Goal: Information Seeking & Learning: Learn about a topic

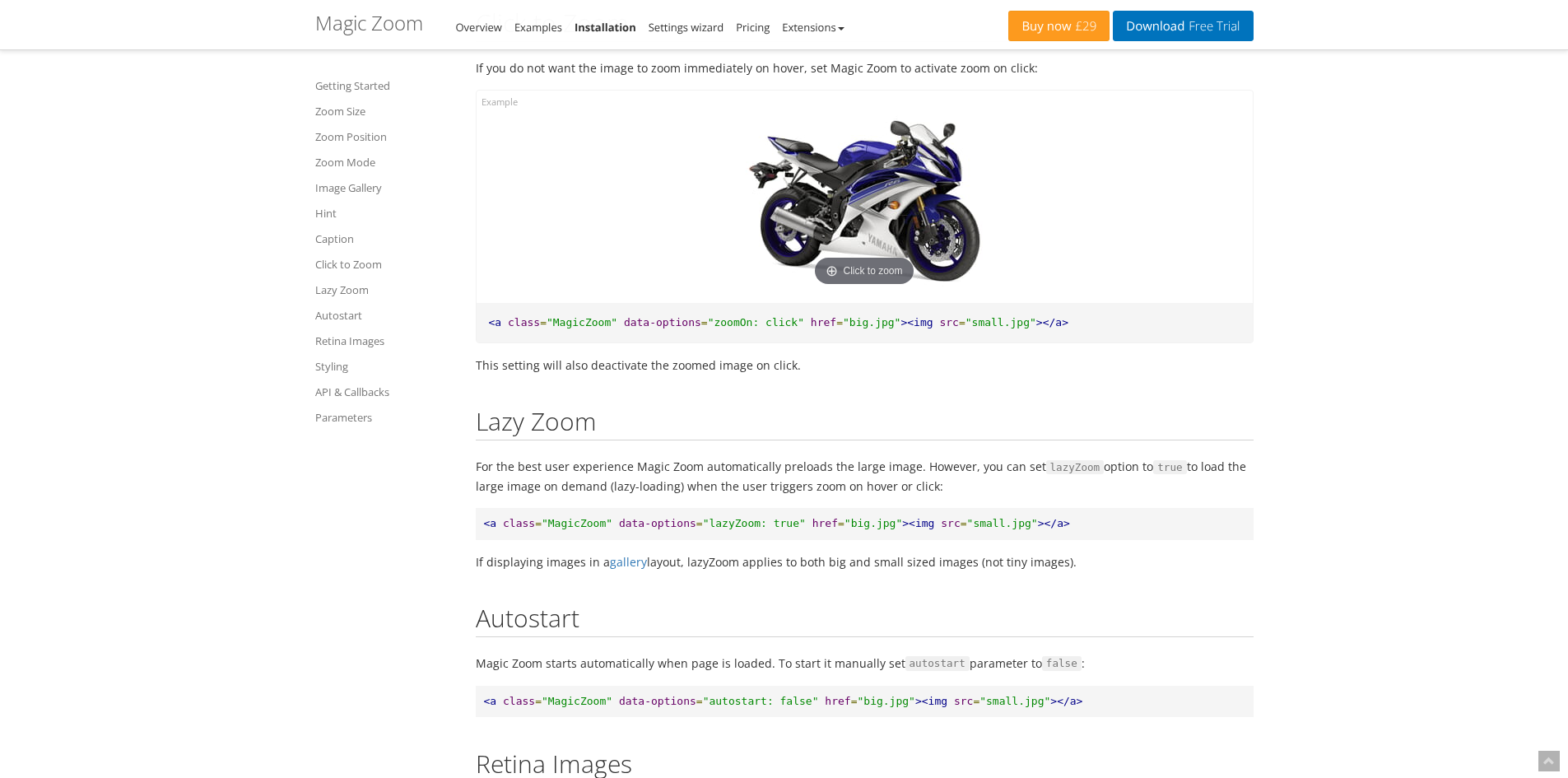
click at [830, 274] on img at bounding box center [865, 203] width 264 height 176
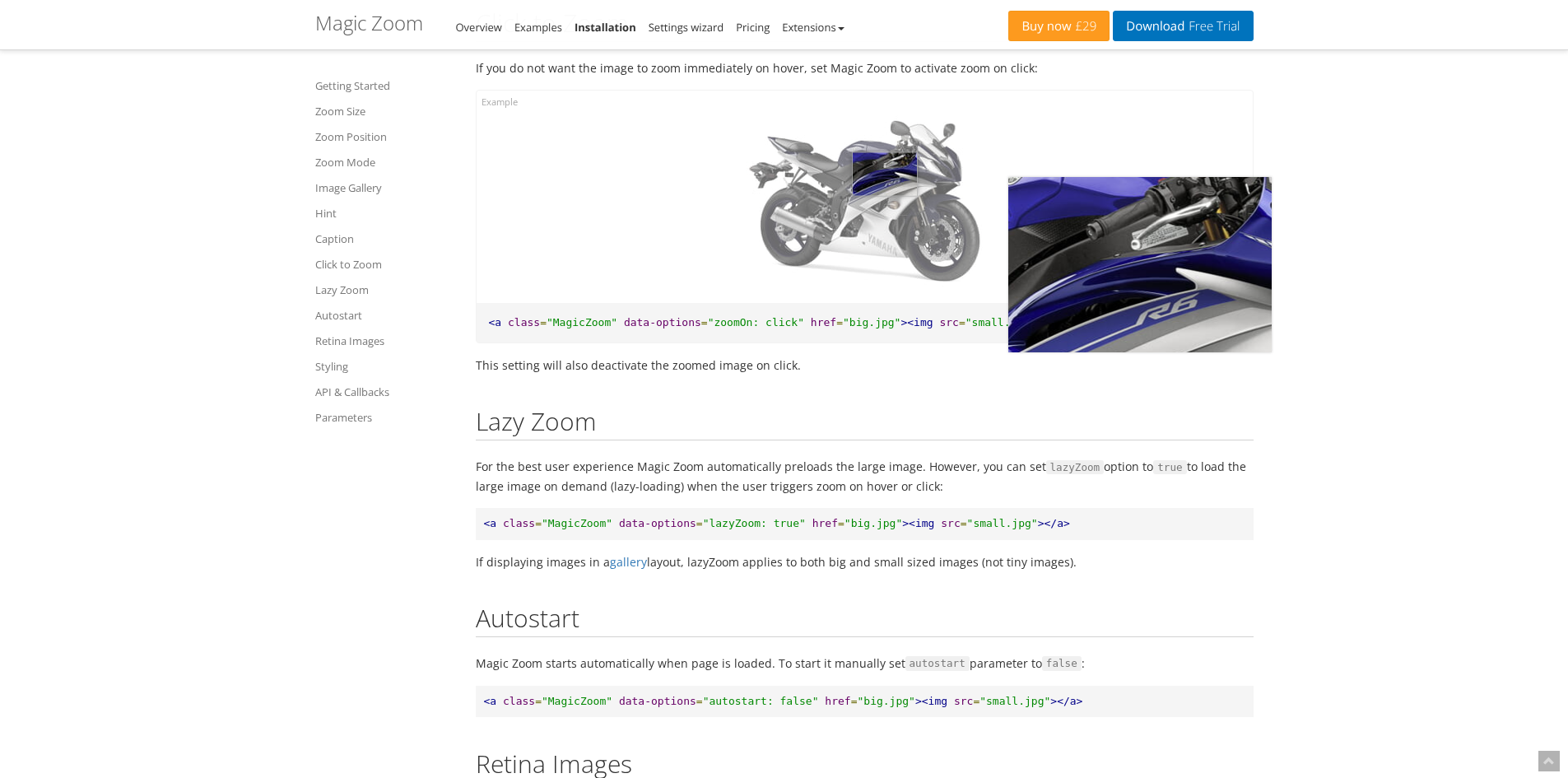
click at [885, 236] on img at bounding box center [865, 203] width 264 height 176
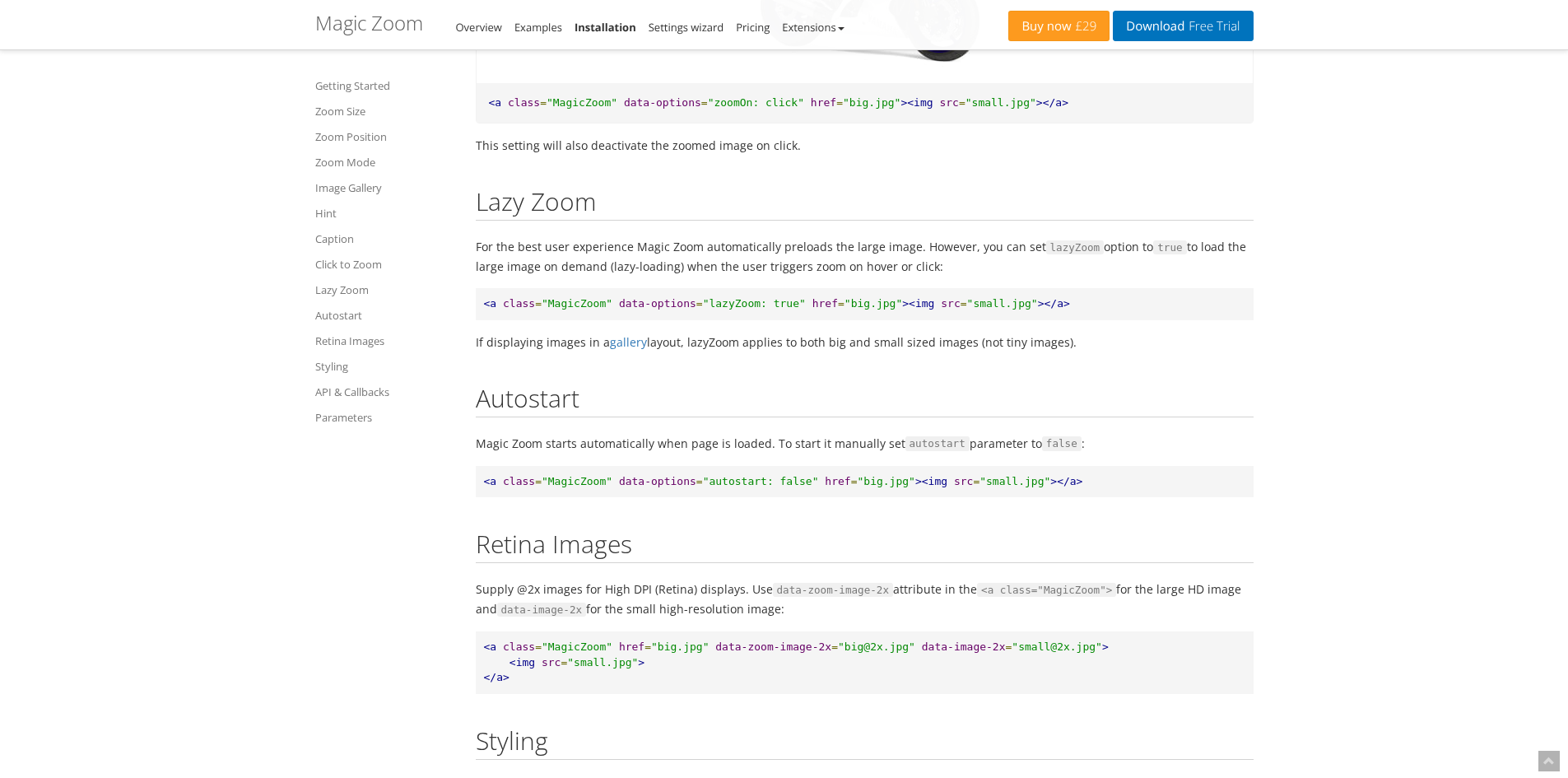
scroll to position [8937, 0]
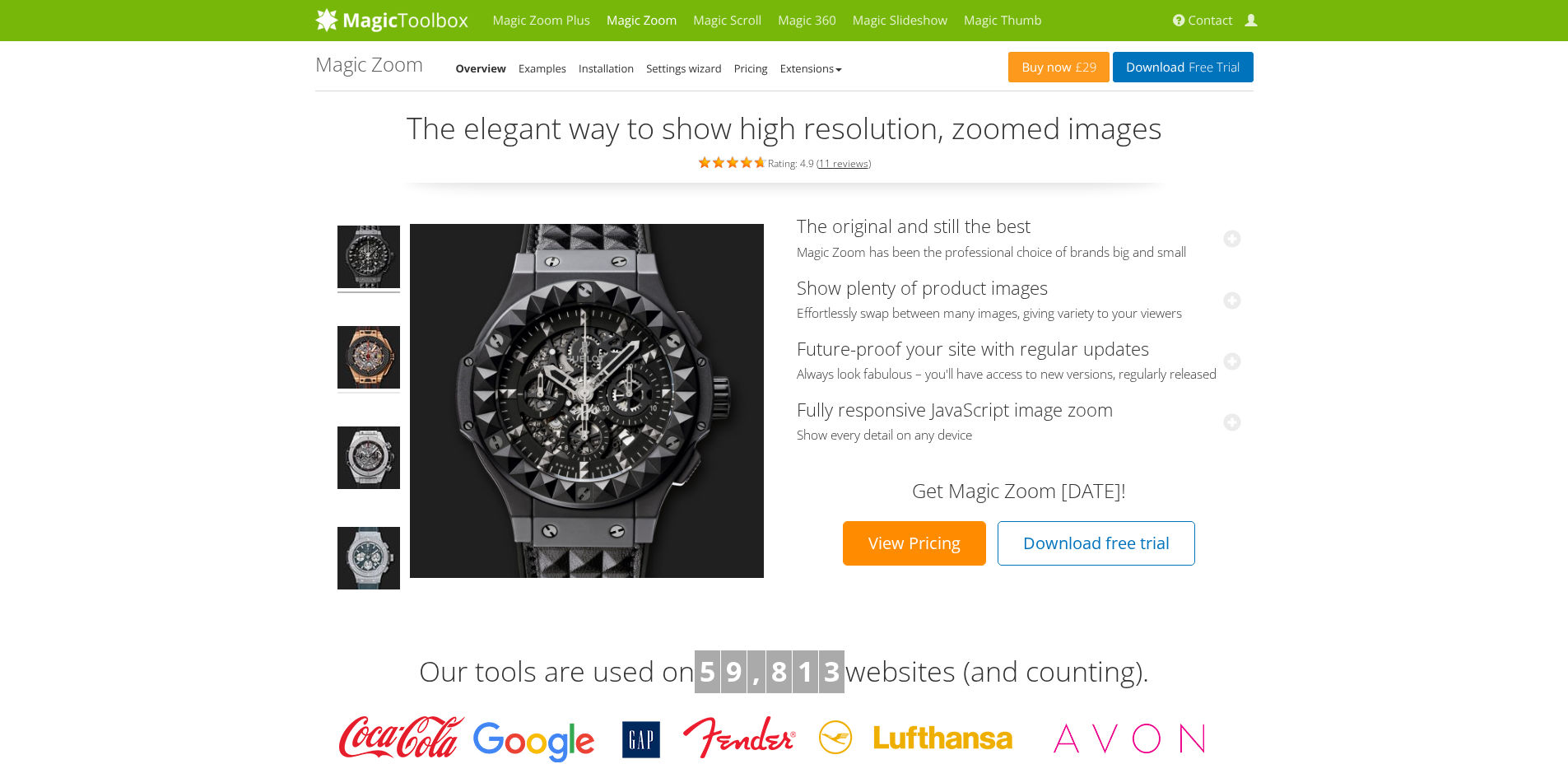
click at [387, 350] on img at bounding box center [369, 359] width 63 height 68
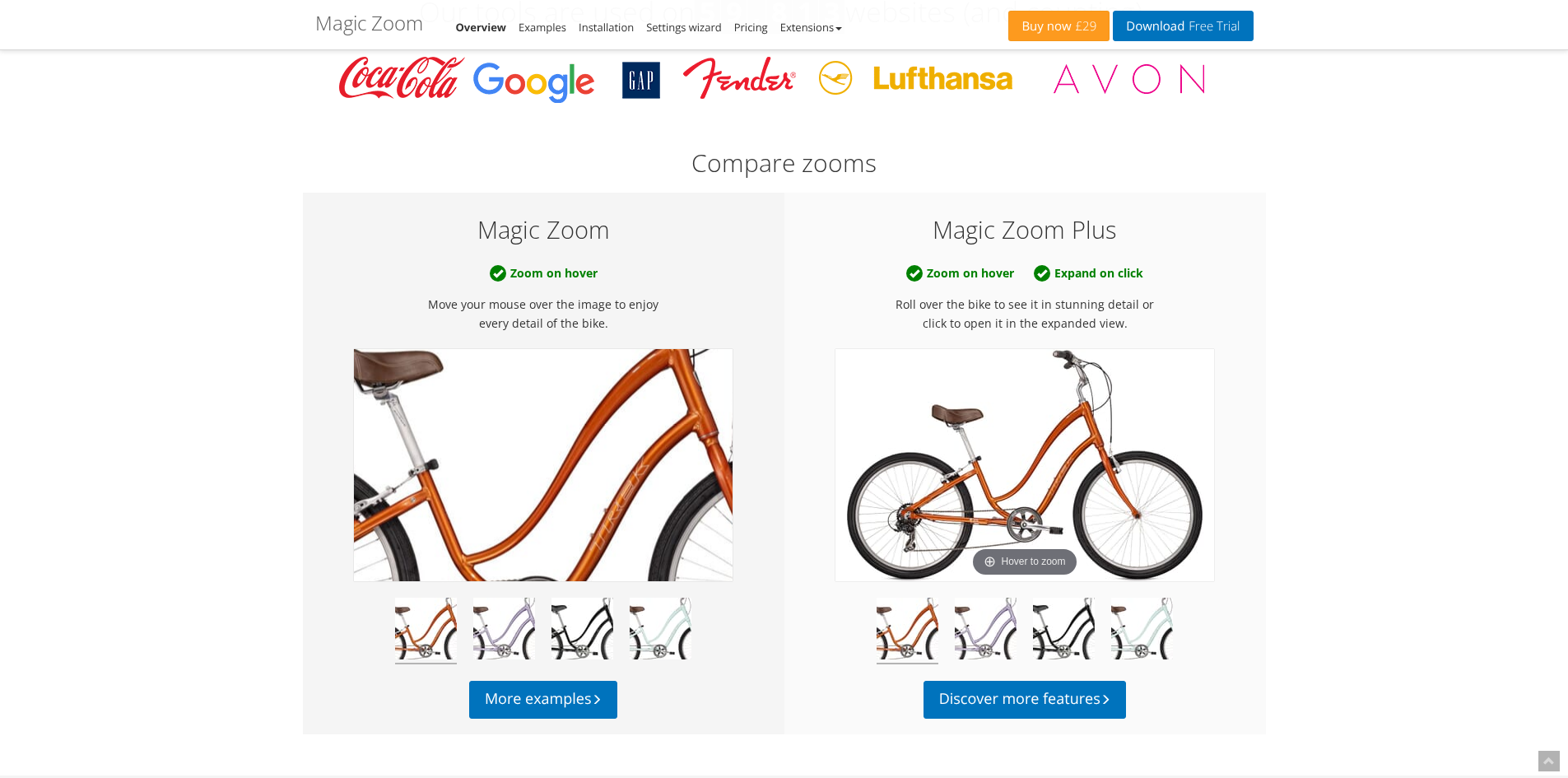
scroll to position [878, 0]
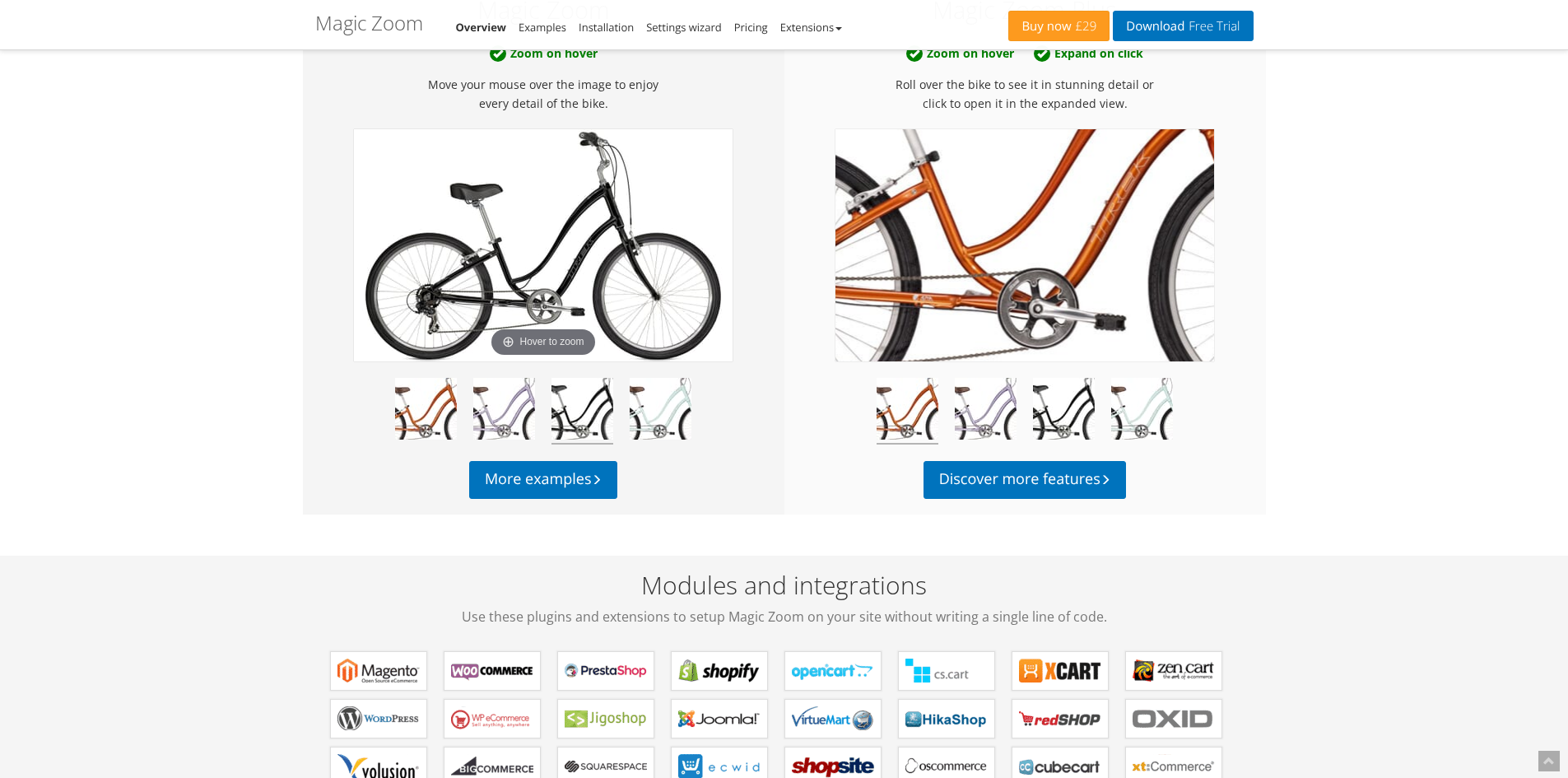
click at [1019, 277] on img at bounding box center [1024, 246] width 378 height 232
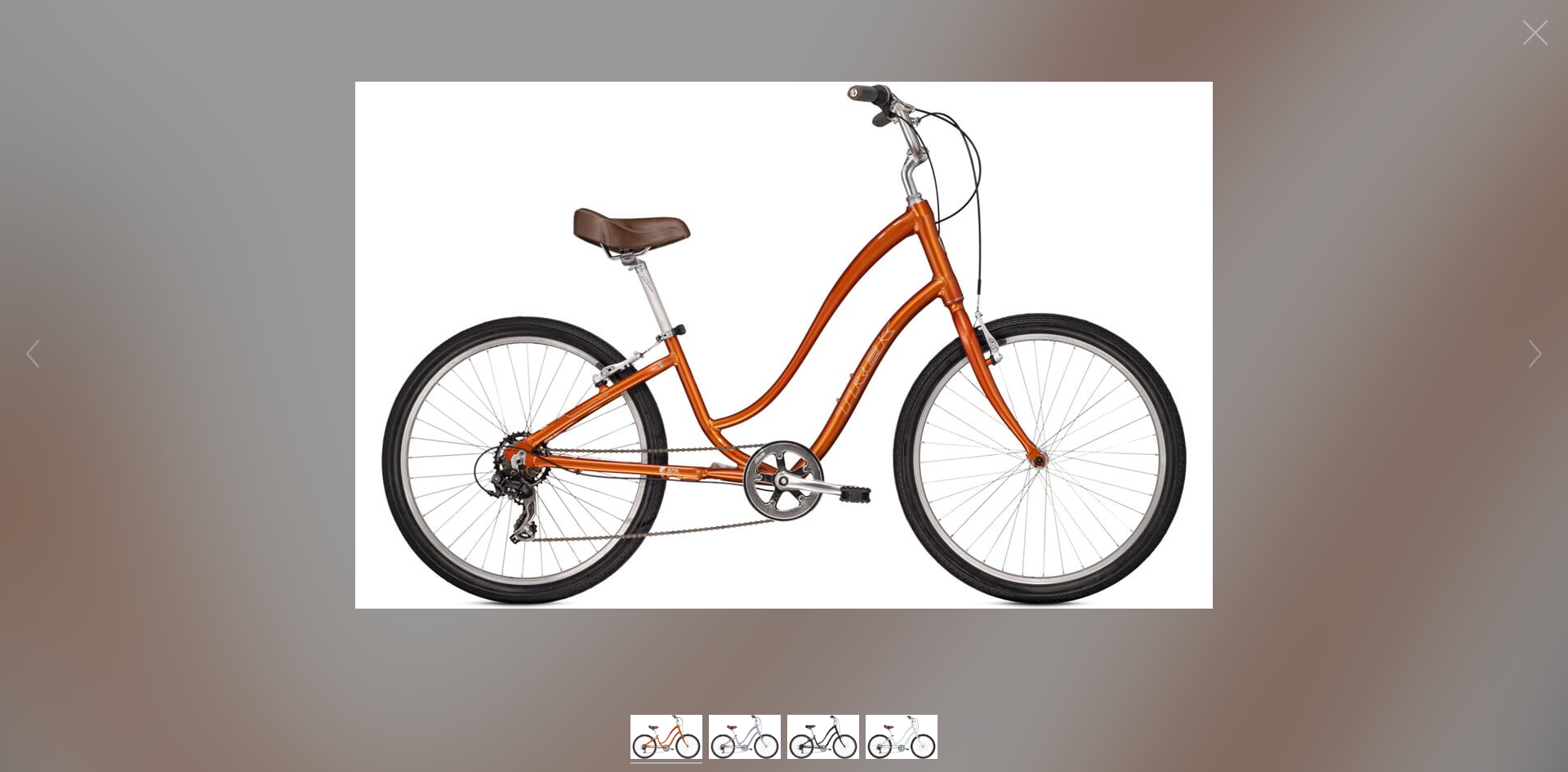
click at [1530, 31] on button "button" at bounding box center [1535, 33] width 49 height 49
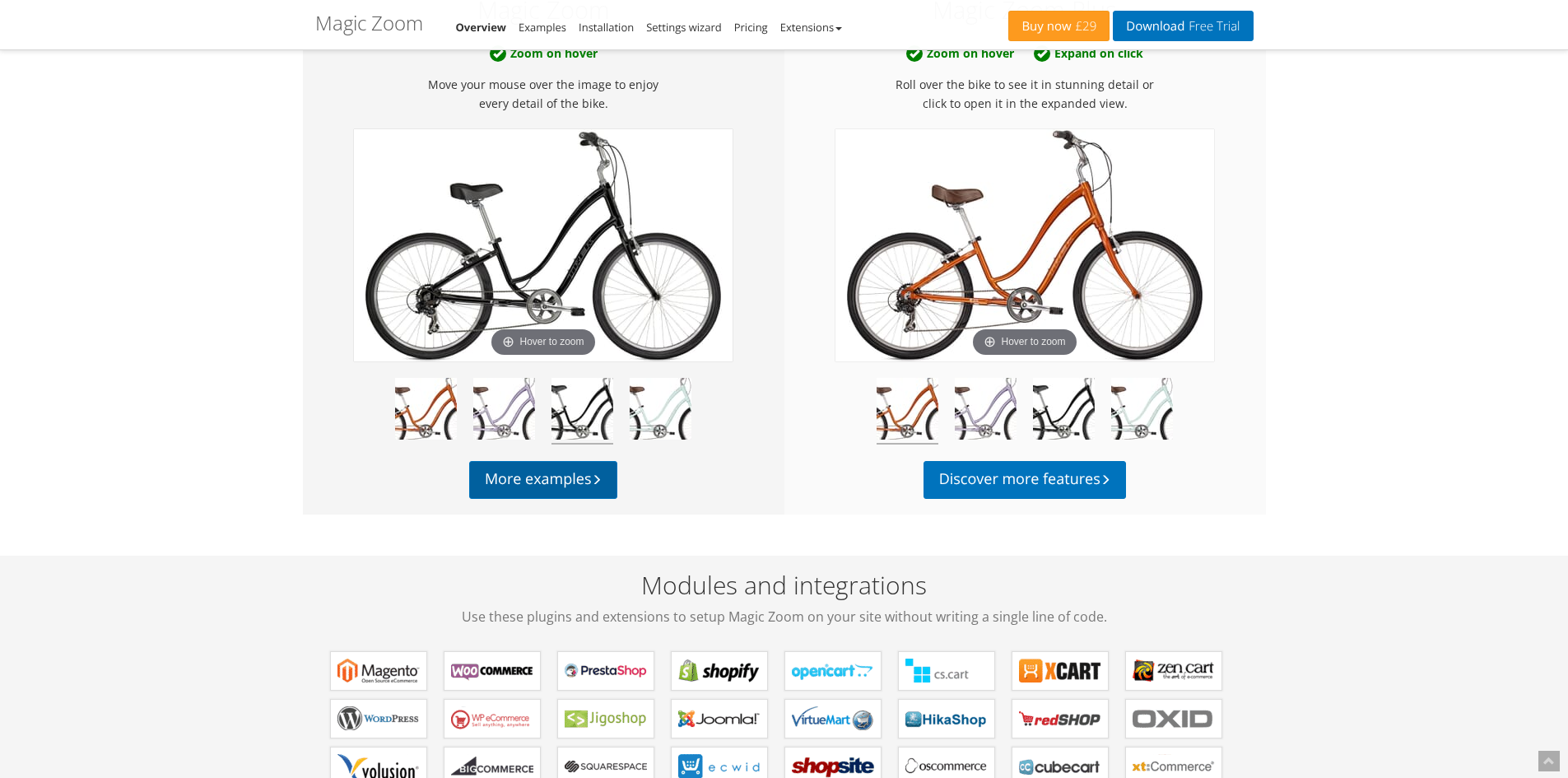
click at [561, 478] on link "More examples" at bounding box center [543, 480] width 148 height 38
click at [569, 479] on link "More examples" at bounding box center [543, 480] width 148 height 38
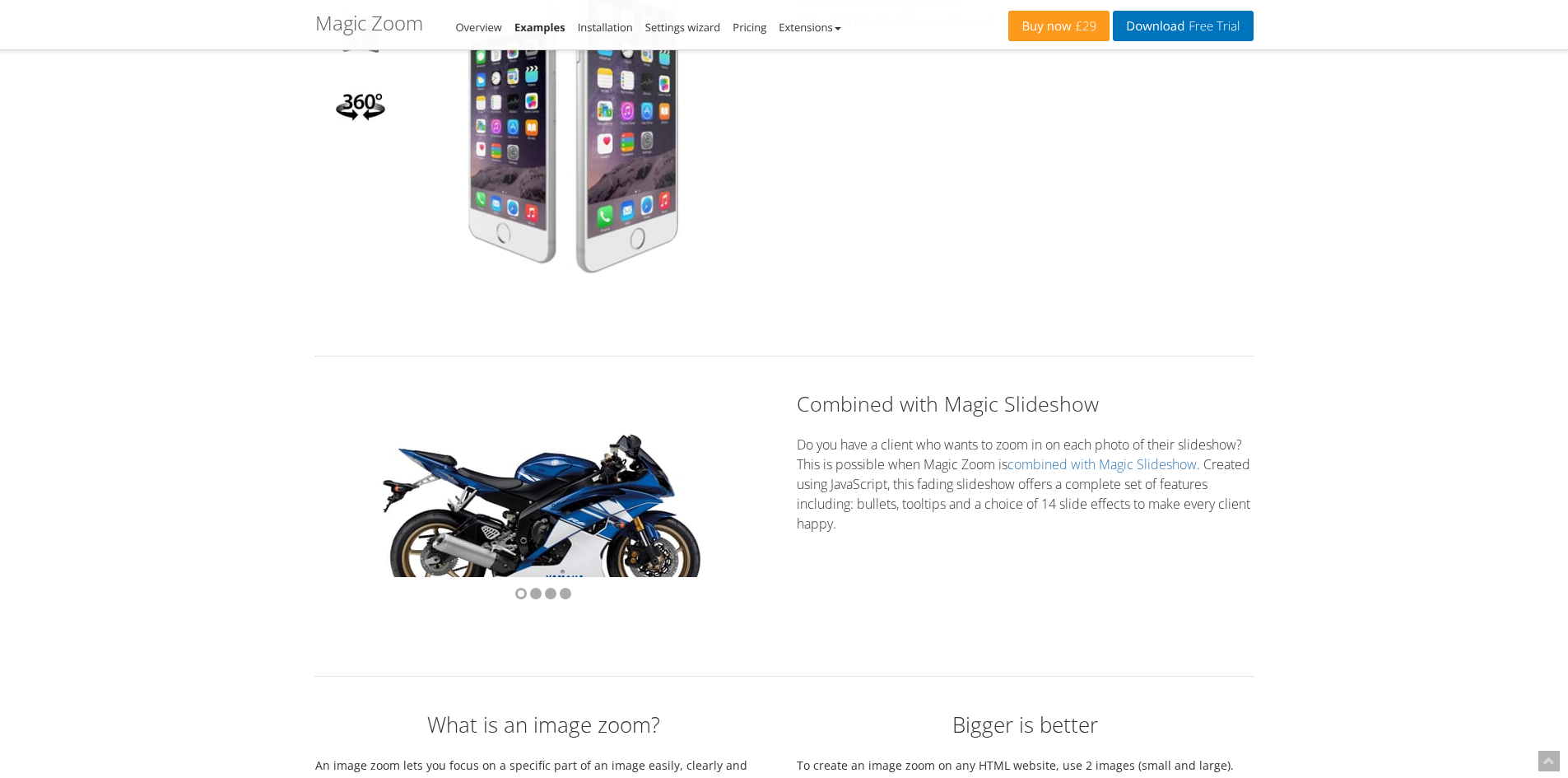
scroll to position [4169, 0]
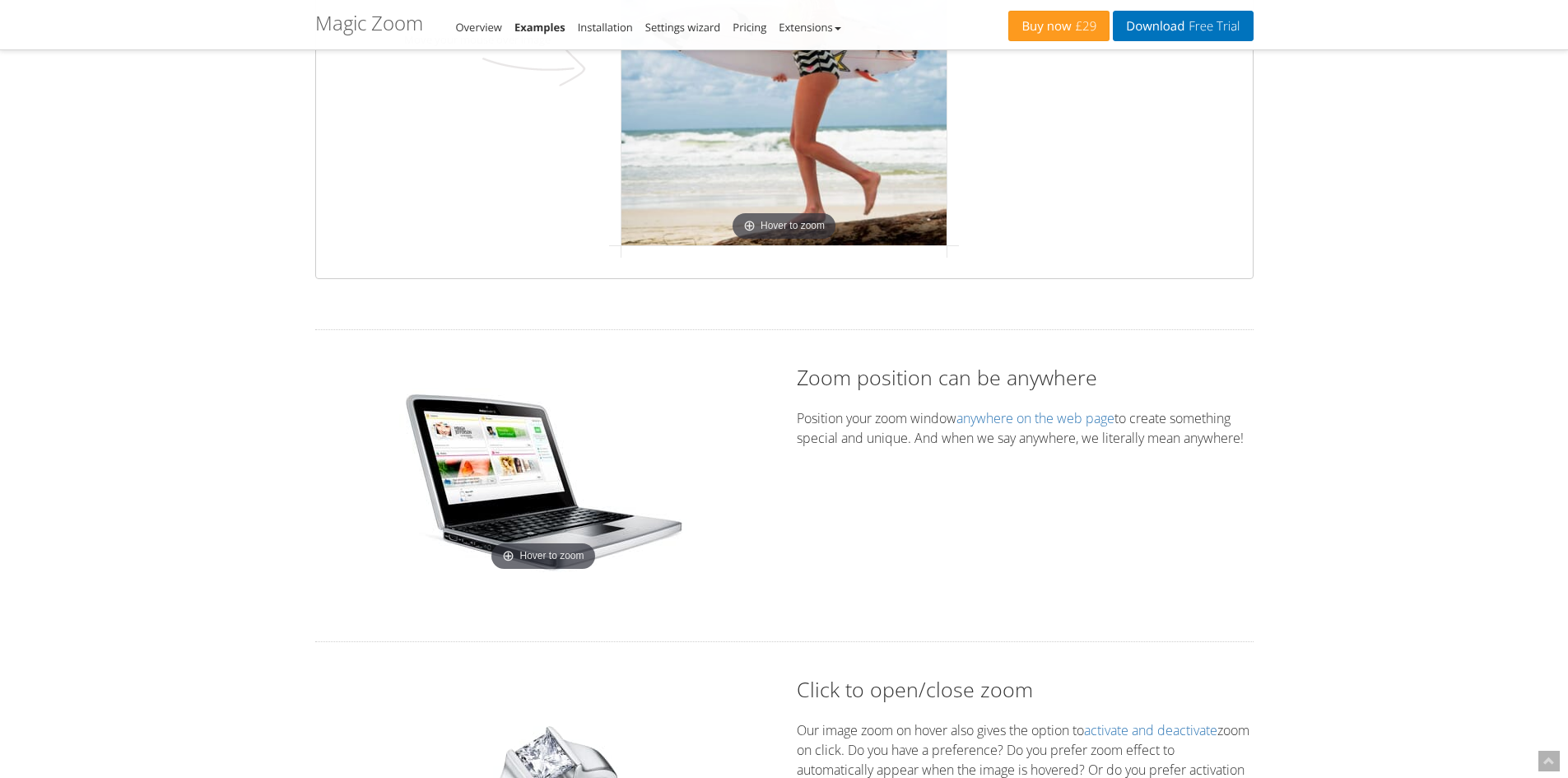
scroll to position [2633, 0]
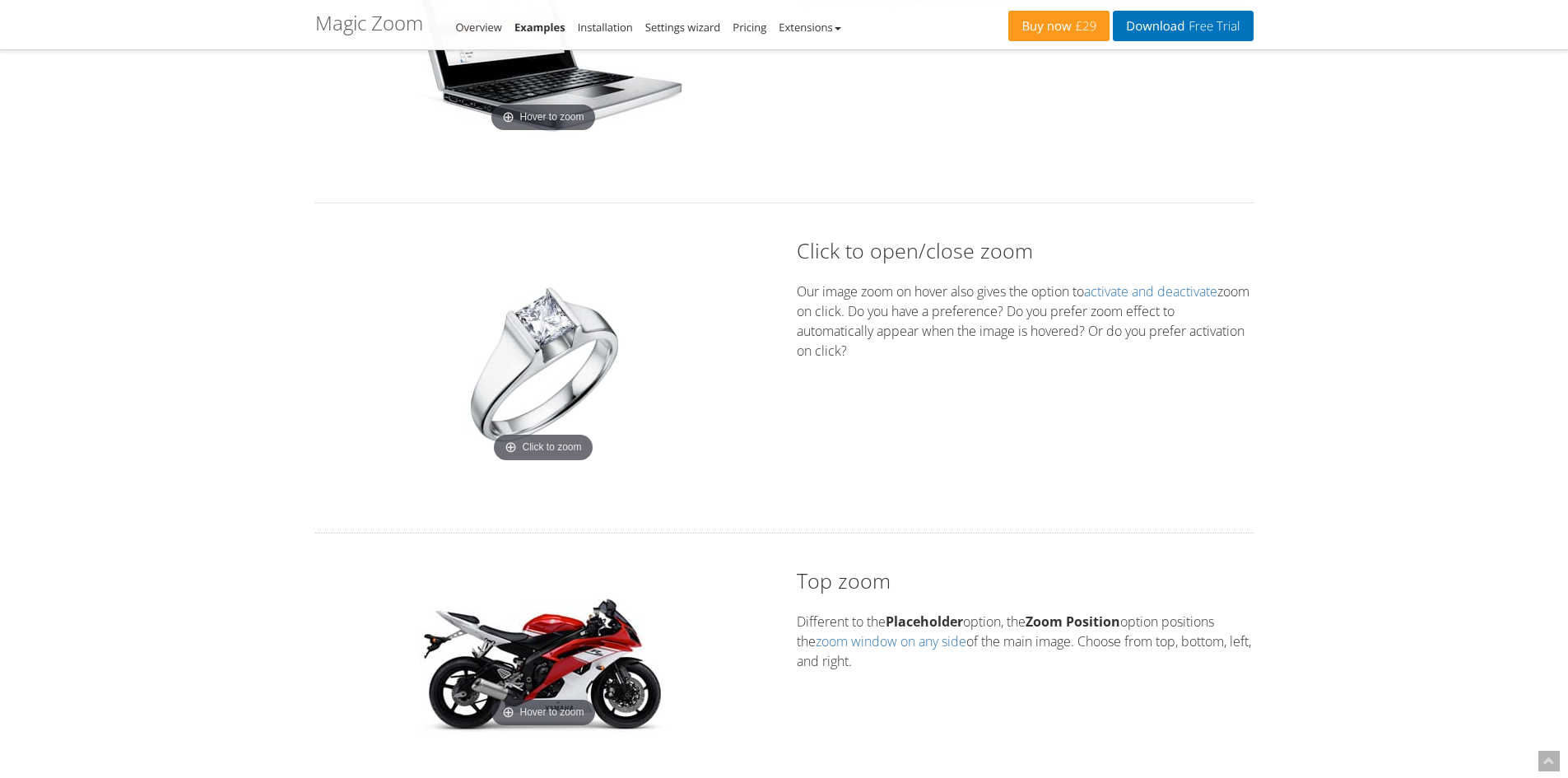
click at [568, 373] on img at bounding box center [543, 364] width 206 height 206
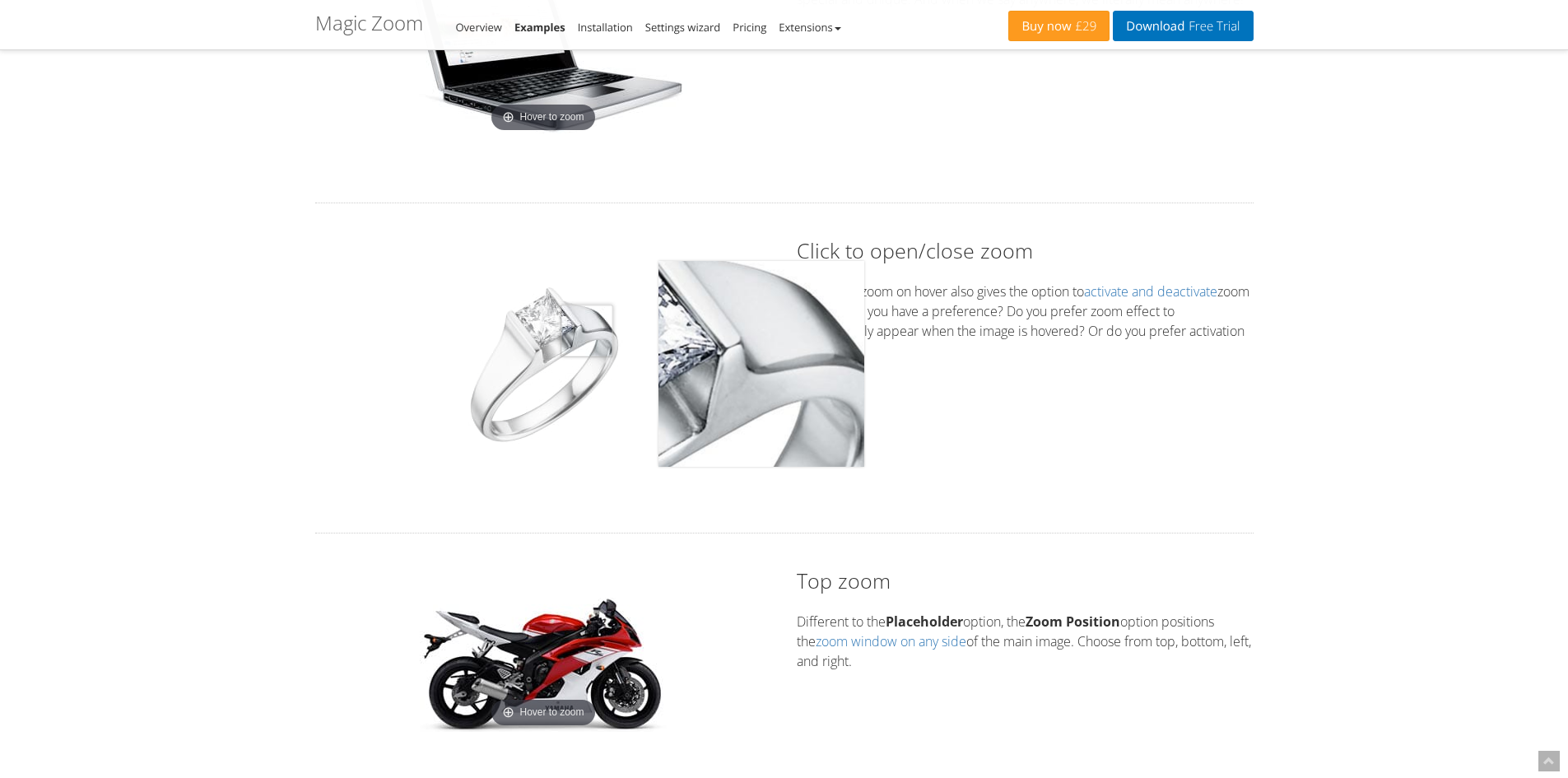
click at [587, 330] on img at bounding box center [543, 364] width 206 height 206
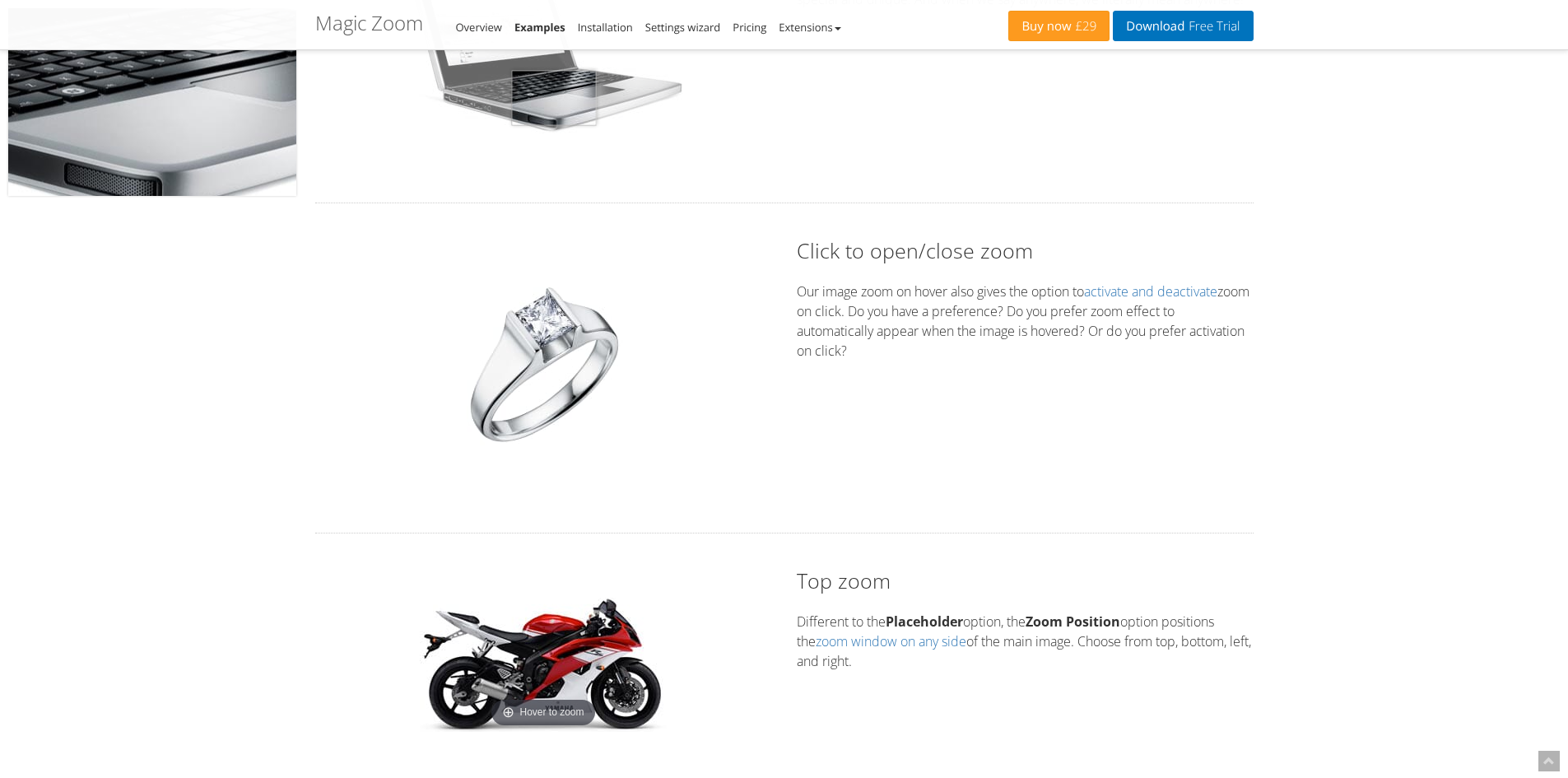
click at [554, 98] on img at bounding box center [542, 43] width 288 height 188
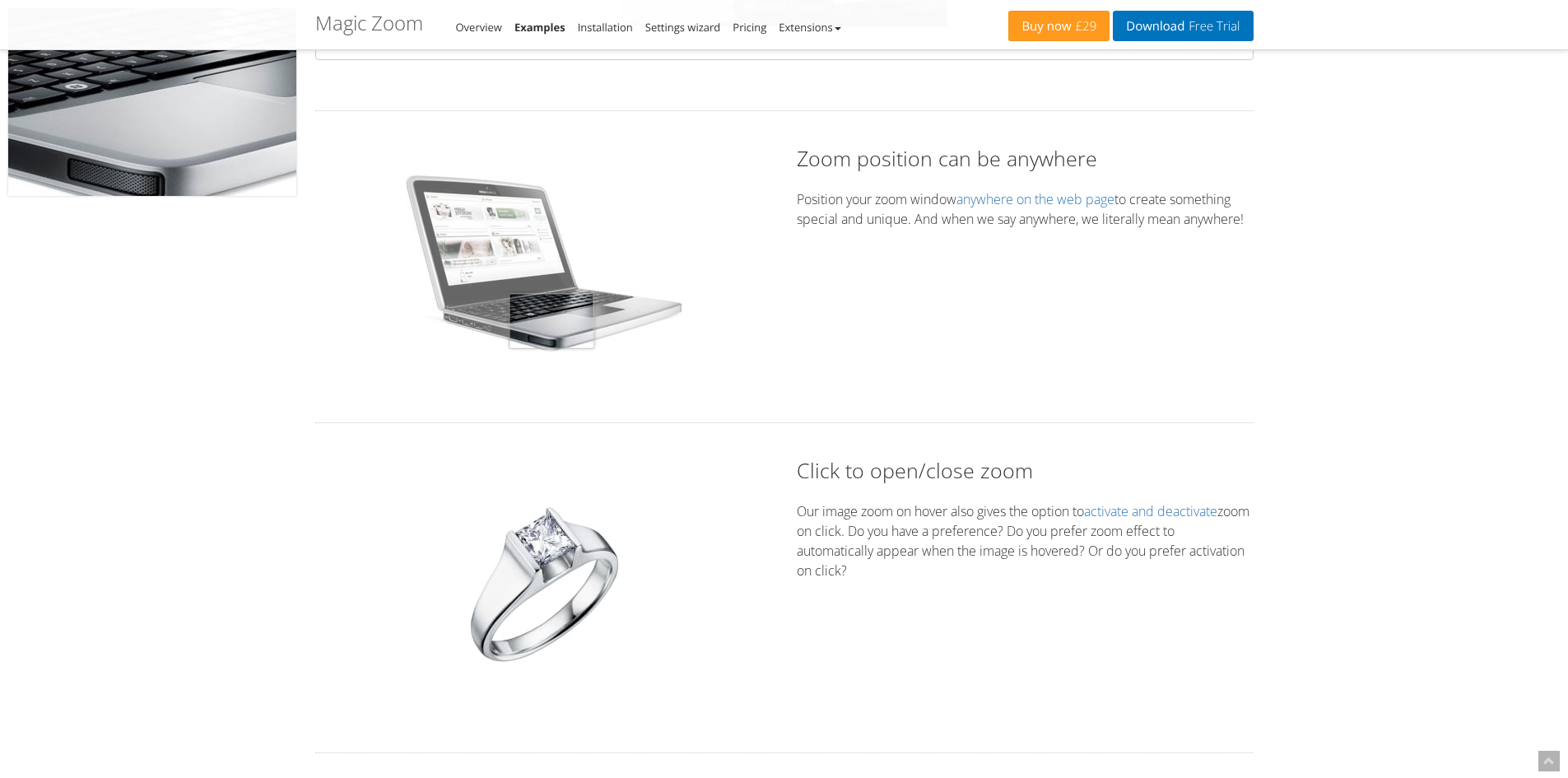
scroll to position [2195, 0]
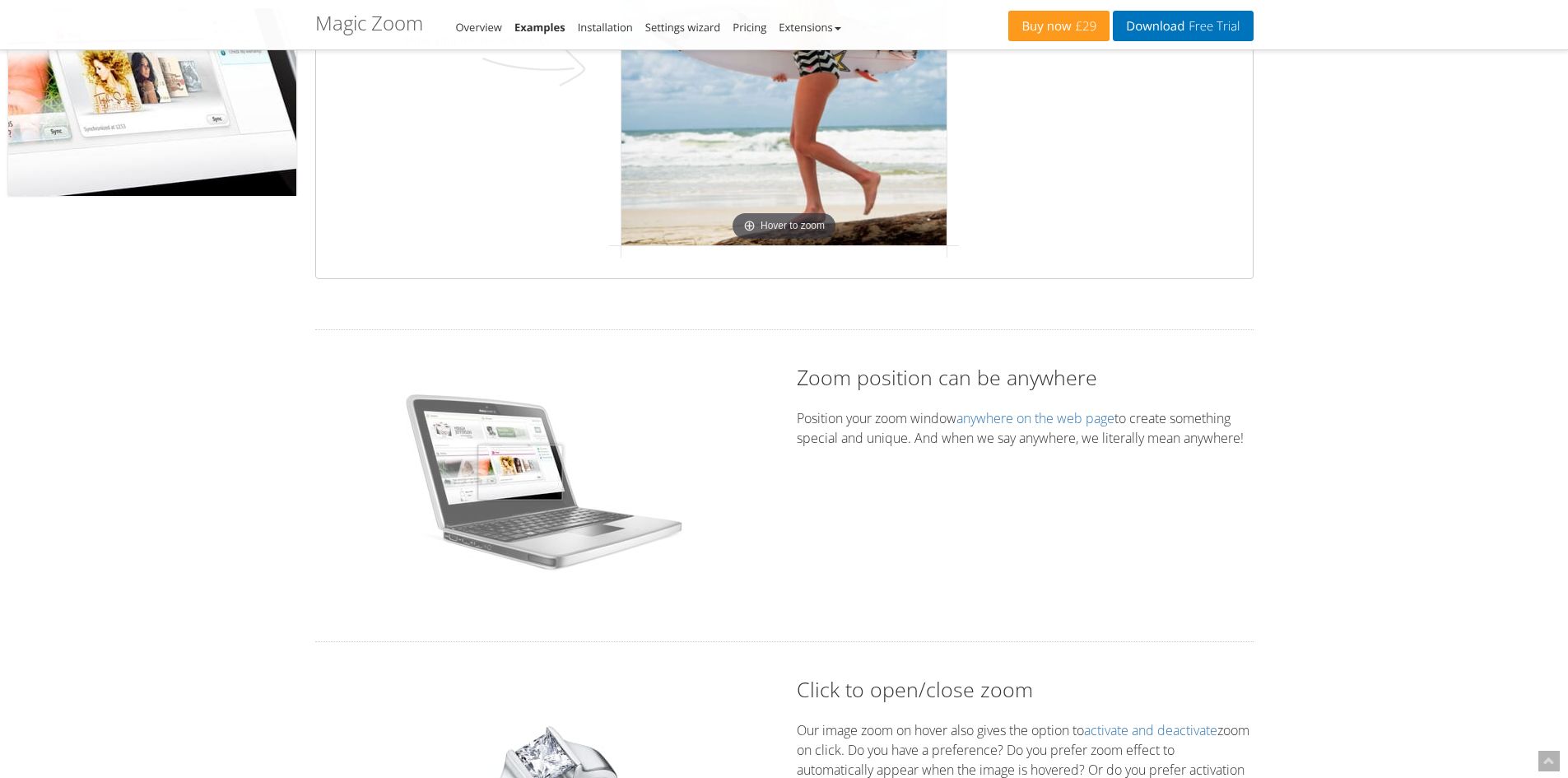
click at [519, 472] on img at bounding box center [542, 481] width 288 height 188
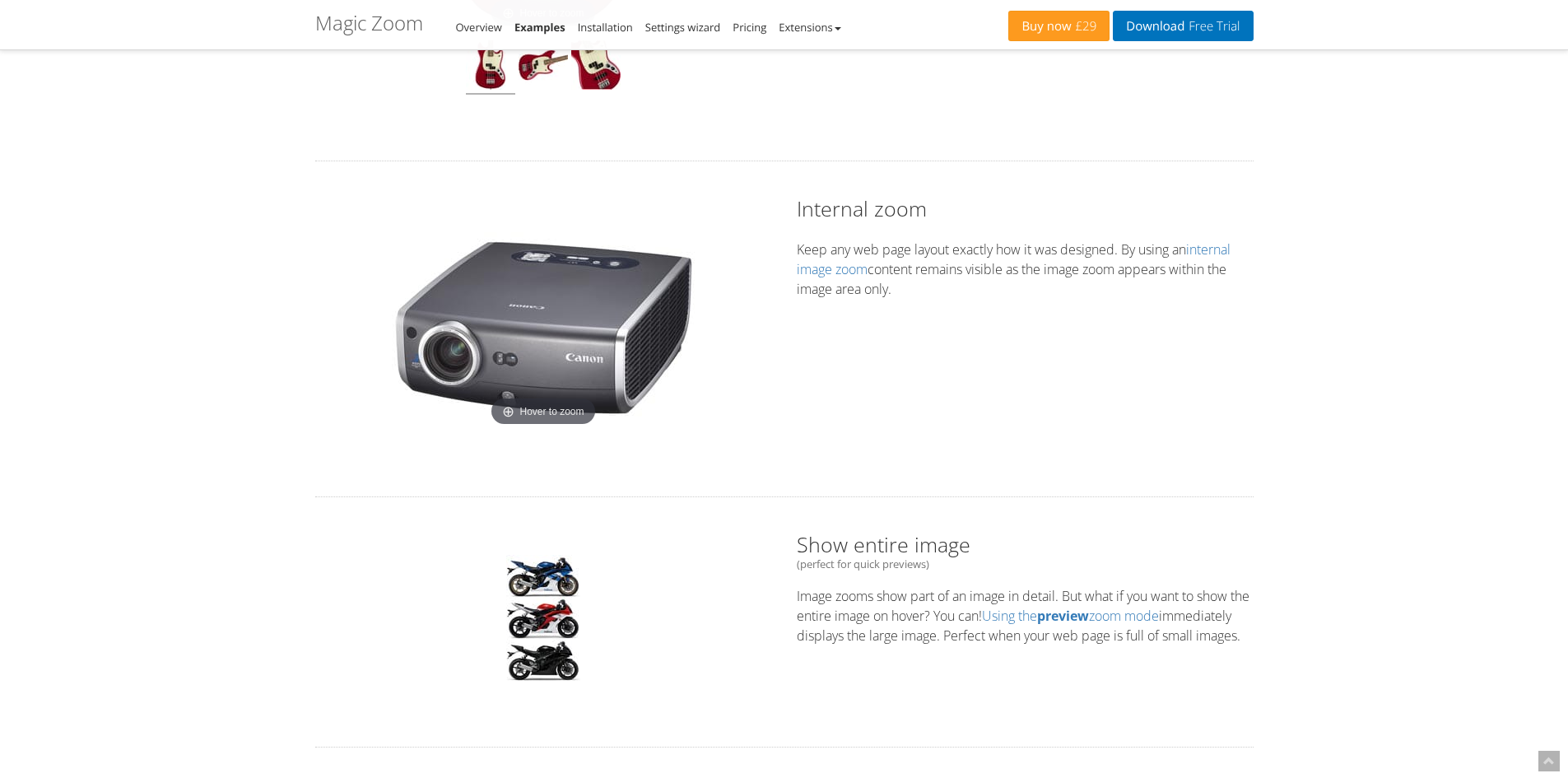
scroll to position [0, 0]
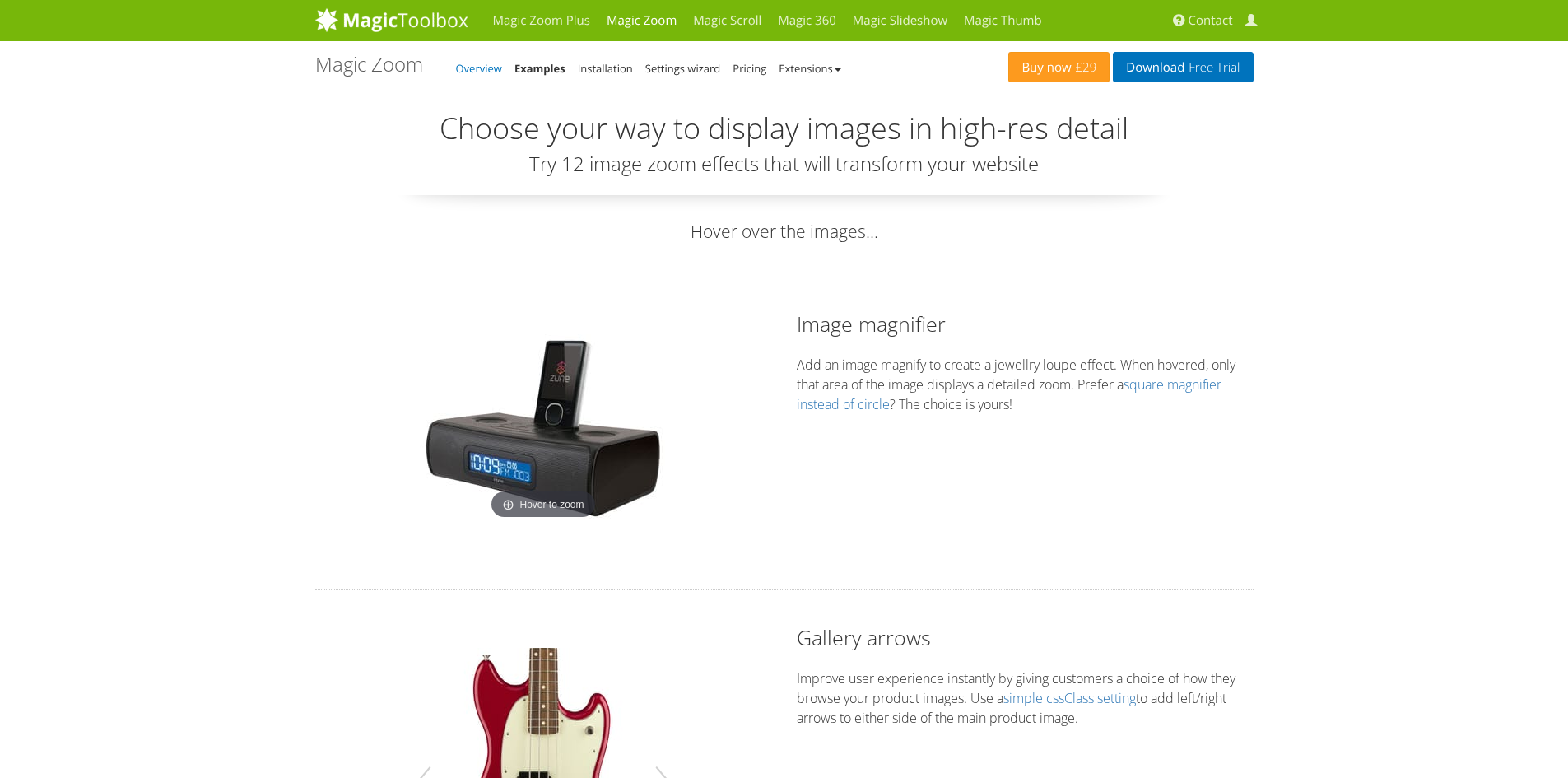
click at [483, 70] on link "Overview" at bounding box center [479, 68] width 46 height 15
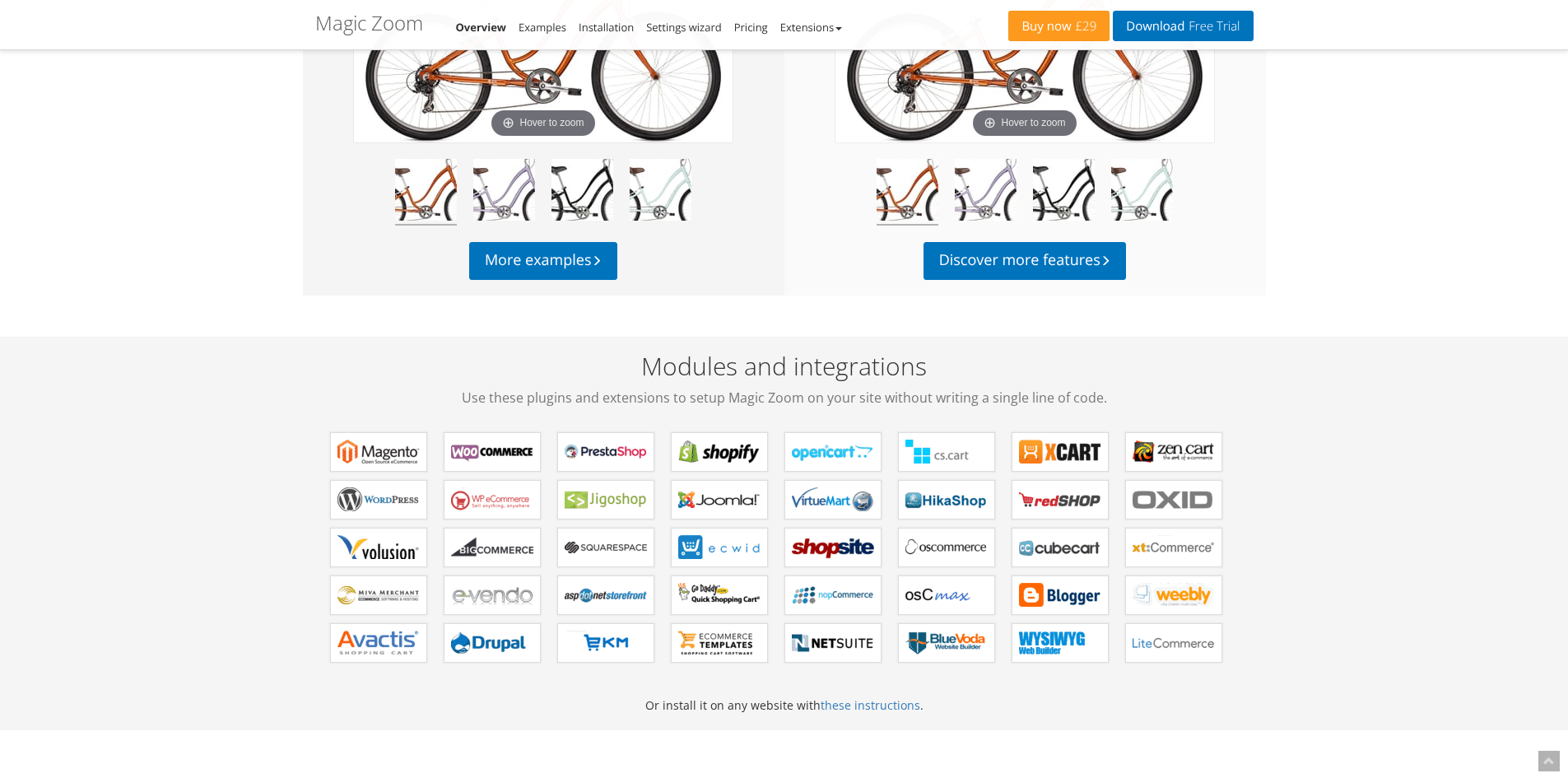
scroll to position [878, 0]
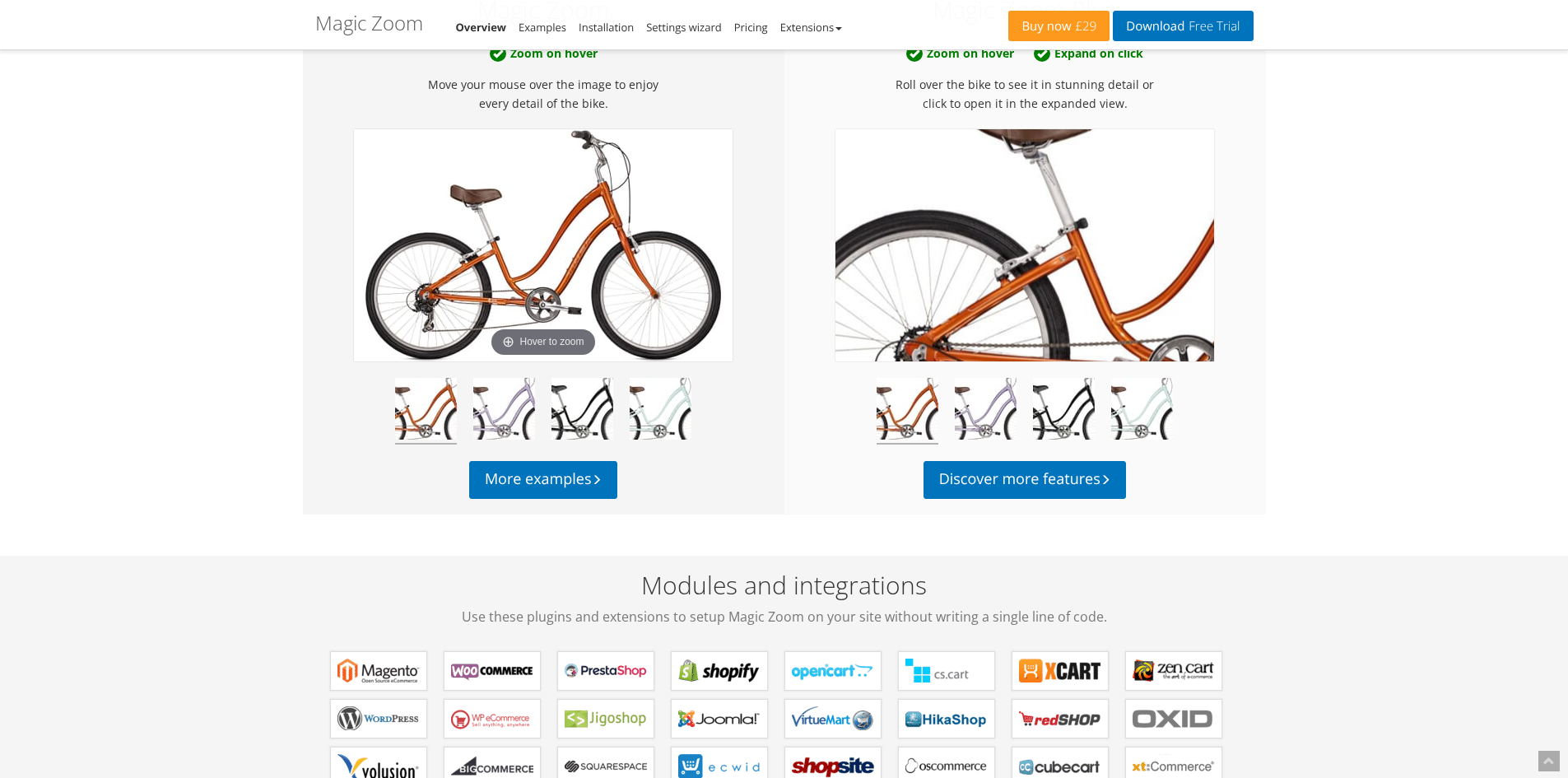
click at [955, 251] on img at bounding box center [1024, 246] width 378 height 232
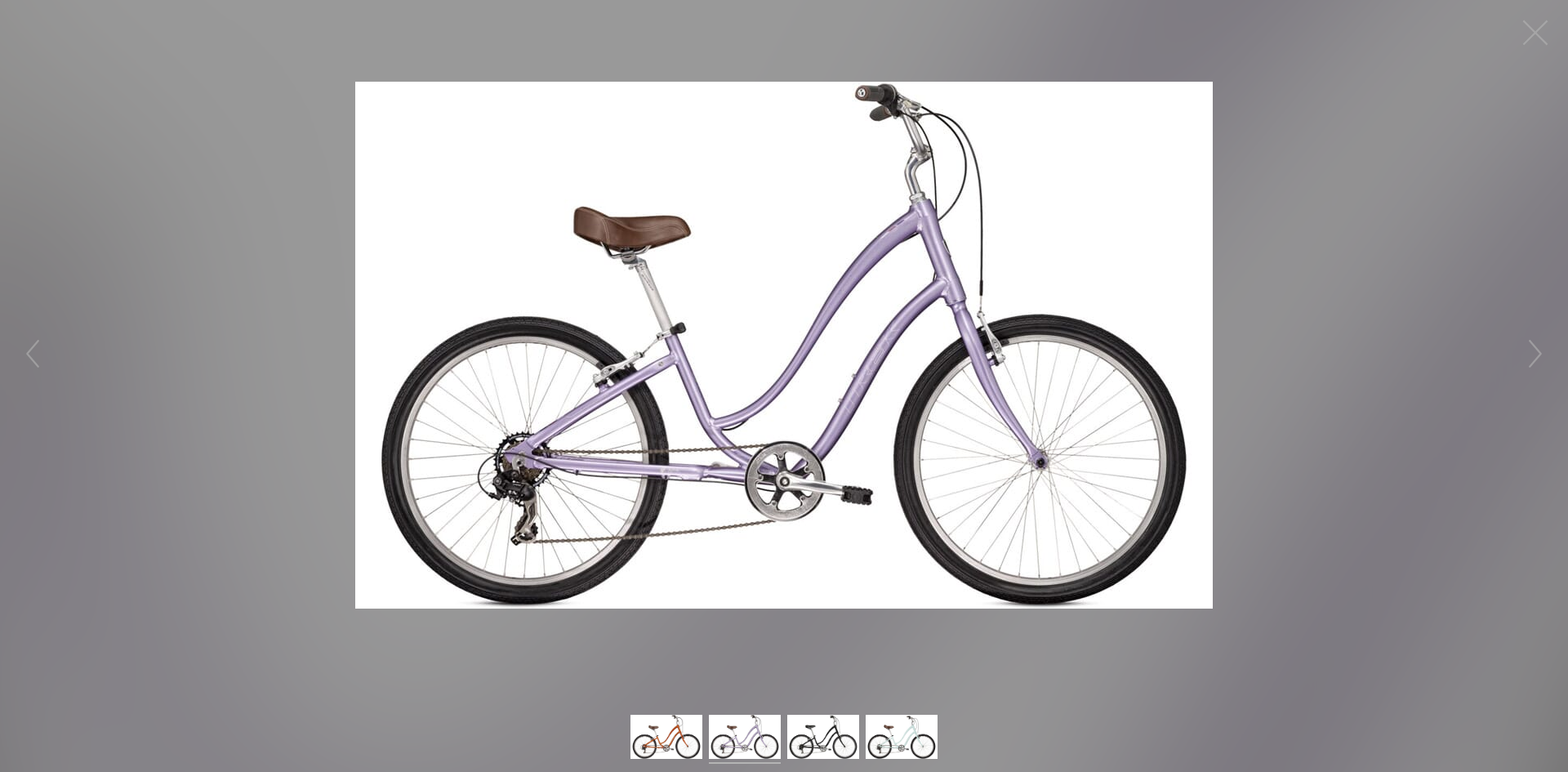
click at [736, 736] on img at bounding box center [745, 739] width 72 height 49
click at [1544, 38] on button "button" at bounding box center [1535, 33] width 49 height 49
